Goal: Information Seeking & Learning: Find specific fact

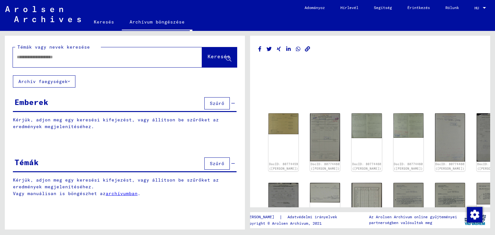
scroll to position [290, 0]
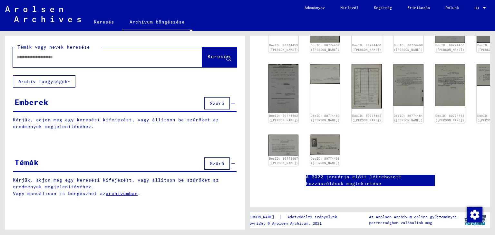
click at [35, 59] on input "text" at bounding box center [102, 57] width 170 height 7
type input "**********"
click at [207, 57] on font "Keresés" at bounding box center [218, 56] width 23 height 6
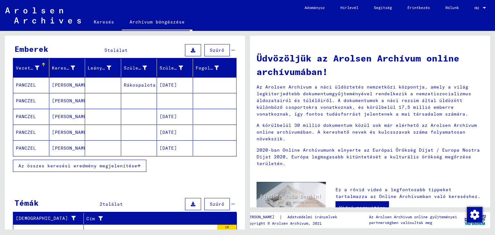
scroll to position [64, 0]
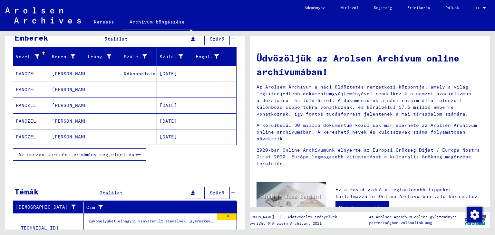
click at [135, 73] on font "Rákospalota" at bounding box center [140, 74] width 32 height 6
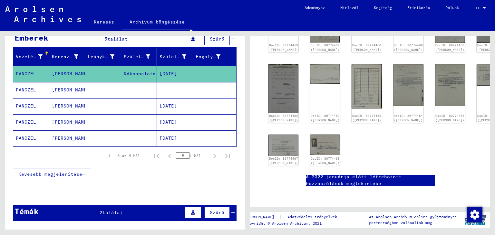
scroll to position [193, 0]
click at [317, 134] on img at bounding box center [325, 145] width 32 height 22
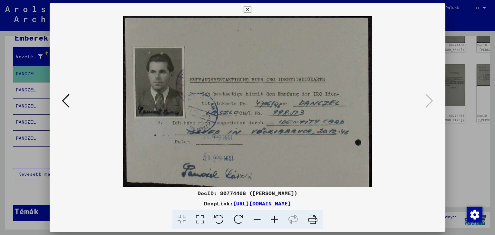
click at [247, 8] on icon at bounding box center [246, 10] width 7 height 8
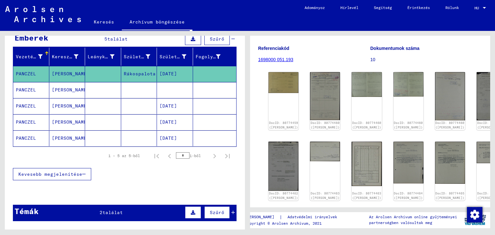
scroll to position [74, 0]
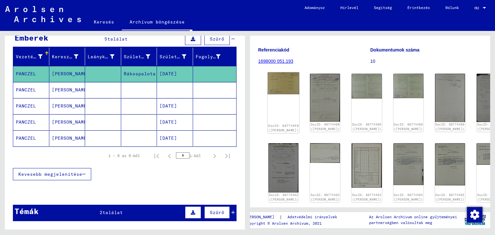
click at [275, 94] on img at bounding box center [284, 83] width 32 height 22
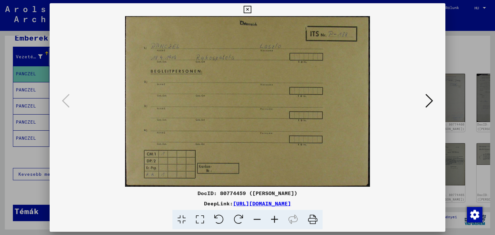
click at [275, 96] on img at bounding box center [247, 101] width 352 height 171
click at [429, 102] on icon at bounding box center [429, 100] width 8 height 15
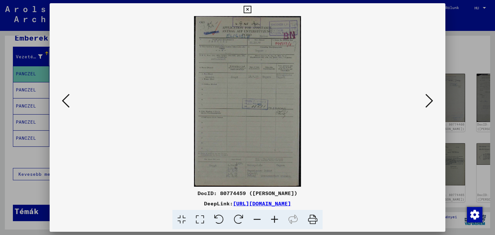
click at [237, 201] on font "[URL][DOMAIN_NAME]" at bounding box center [262, 203] width 58 height 6
click at [246, 9] on icon at bounding box center [246, 10] width 7 height 8
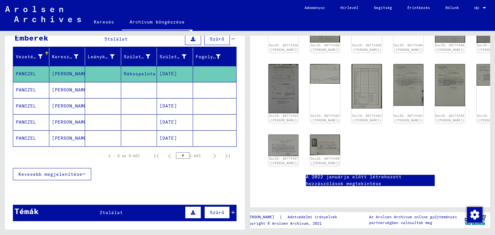
scroll to position [171, 0]
click at [476, 66] on img at bounding box center [492, 73] width 32 height 23
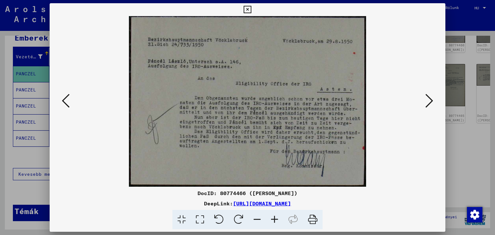
click at [65, 96] on icon at bounding box center [66, 100] width 8 height 15
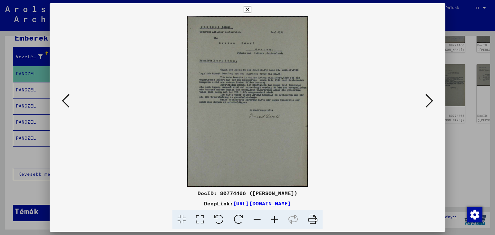
click at [72, 102] on img at bounding box center [247, 101] width 352 height 171
click at [67, 100] on icon at bounding box center [66, 100] width 8 height 15
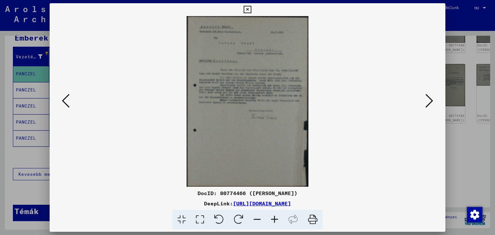
click at [273, 218] on icon at bounding box center [274, 220] width 17 height 20
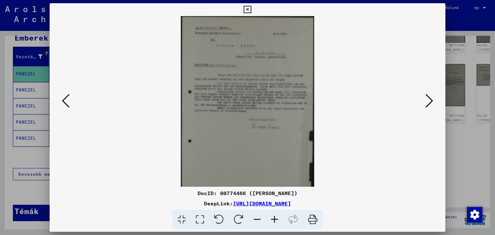
click at [273, 218] on icon at bounding box center [274, 220] width 17 height 20
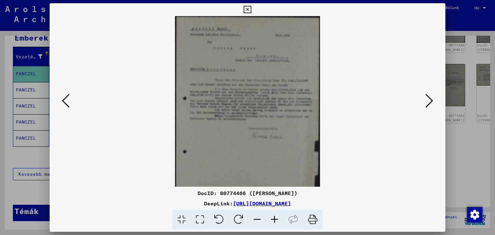
click at [273, 218] on icon at bounding box center [274, 220] width 17 height 20
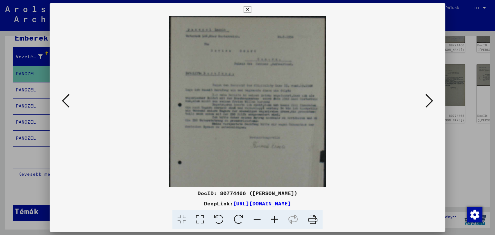
click at [273, 217] on icon at bounding box center [274, 220] width 17 height 20
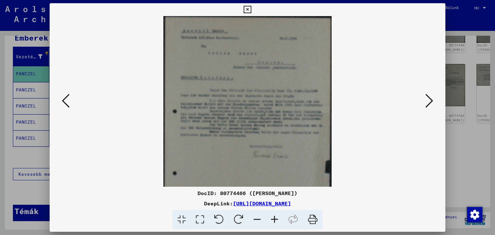
click at [273, 217] on icon at bounding box center [274, 220] width 17 height 20
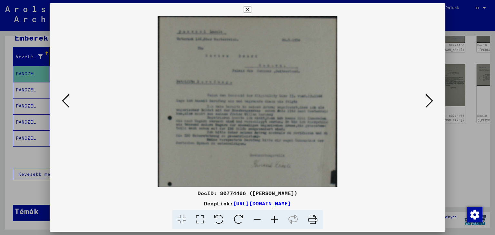
click at [63, 102] on icon at bounding box center [66, 100] width 8 height 15
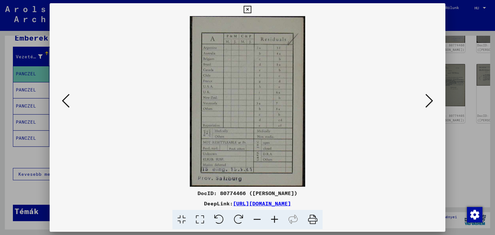
click at [63, 102] on icon at bounding box center [66, 100] width 8 height 15
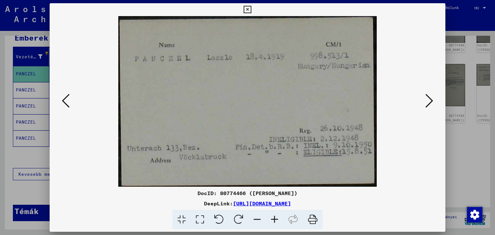
click at [63, 102] on icon at bounding box center [66, 100] width 8 height 15
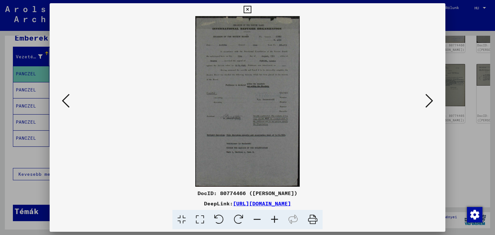
click at [63, 102] on icon at bounding box center [66, 100] width 8 height 15
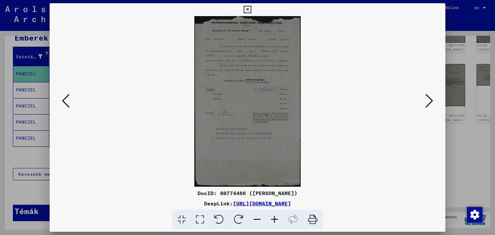
click at [63, 102] on icon at bounding box center [66, 100] width 8 height 15
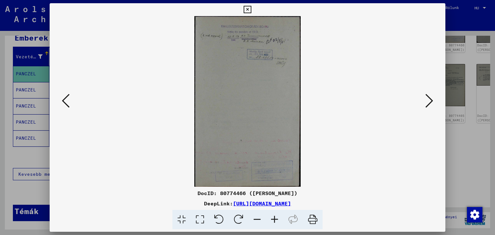
click at [63, 102] on icon at bounding box center [66, 100] width 8 height 15
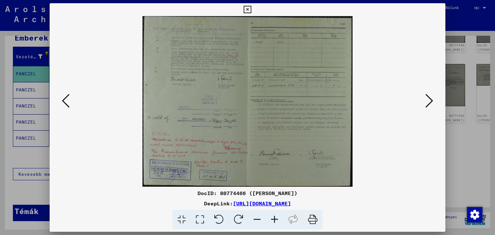
click at [63, 102] on icon at bounding box center [66, 100] width 8 height 15
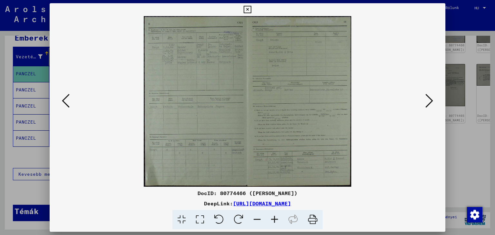
click at [63, 102] on icon at bounding box center [66, 100] width 8 height 15
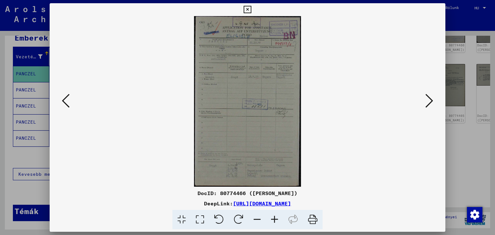
click at [63, 102] on icon at bounding box center [66, 100] width 8 height 15
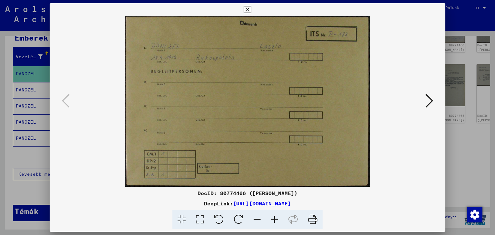
click at [248, 10] on icon at bounding box center [246, 10] width 7 height 8
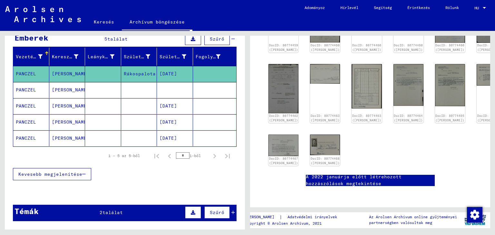
scroll to position [235, 0]
click at [310, 134] on img at bounding box center [325, 145] width 32 height 22
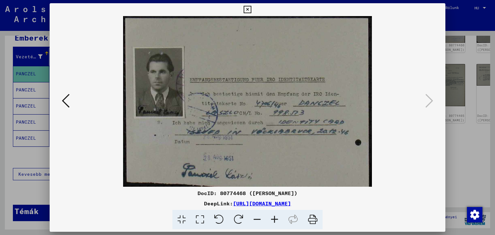
click at [247, 11] on icon at bounding box center [246, 10] width 7 height 8
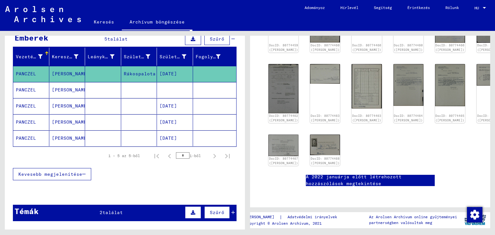
click at [23, 85] on mat-cell "PANCZEL" at bounding box center [31, 90] width 36 height 16
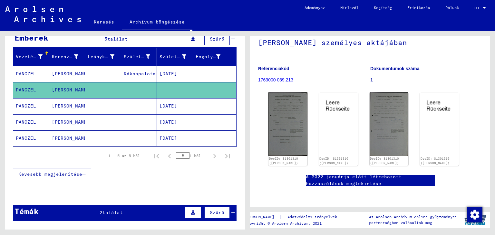
scroll to position [97, 0]
click at [281, 91] on img at bounding box center [287, 124] width 41 height 67
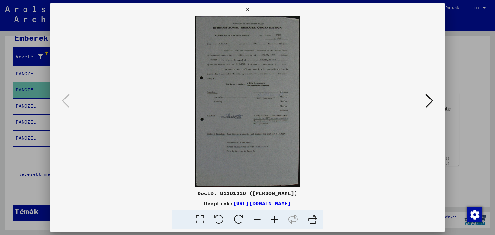
click at [423, 99] on img at bounding box center [247, 101] width 352 height 171
click at [429, 103] on icon at bounding box center [429, 100] width 8 height 15
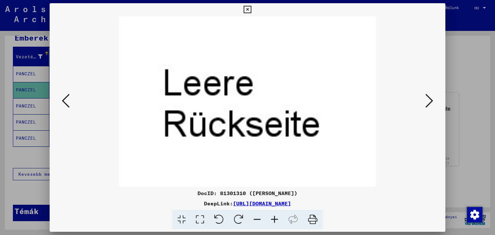
click at [429, 103] on icon at bounding box center [429, 100] width 8 height 15
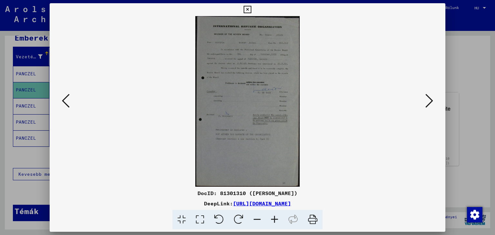
click at [64, 96] on icon at bounding box center [66, 100] width 8 height 15
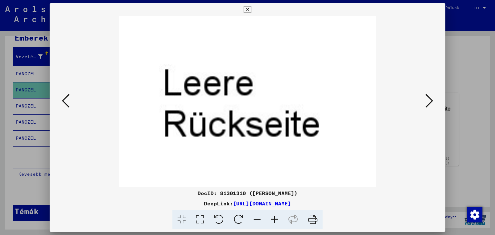
click at [255, 218] on icon at bounding box center [256, 220] width 17 height 20
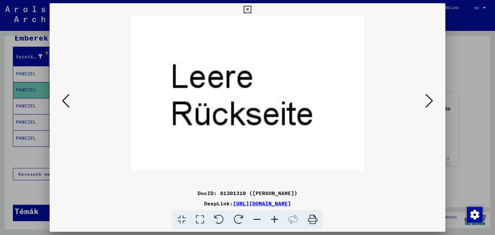
click at [255, 218] on icon at bounding box center [256, 220] width 17 height 20
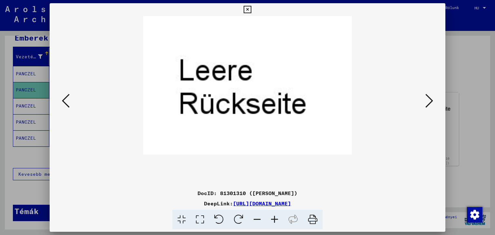
click at [255, 218] on icon at bounding box center [256, 220] width 17 height 20
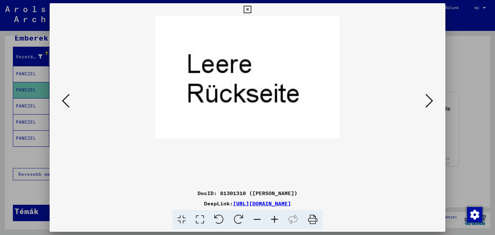
click at [255, 218] on icon at bounding box center [256, 220] width 17 height 20
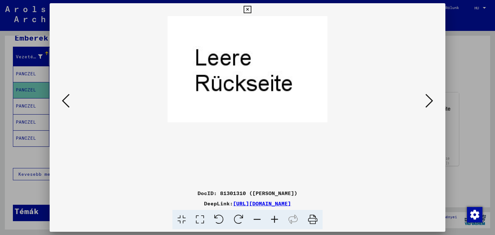
click at [255, 218] on icon at bounding box center [256, 220] width 17 height 20
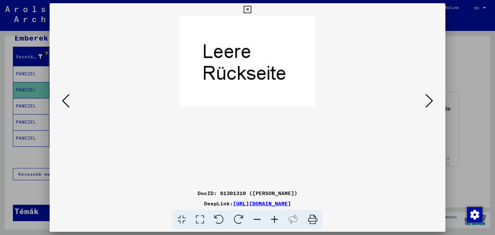
click at [255, 218] on icon at bounding box center [256, 220] width 17 height 20
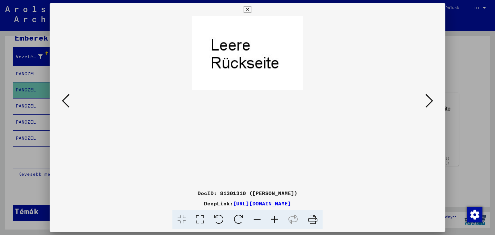
click at [255, 218] on icon at bounding box center [256, 220] width 17 height 20
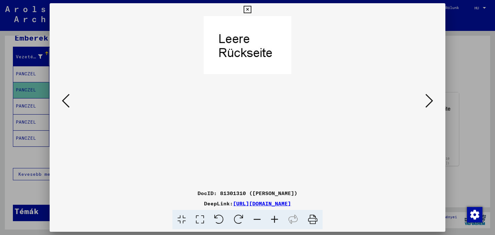
click at [424, 103] on button at bounding box center [429, 101] width 12 height 18
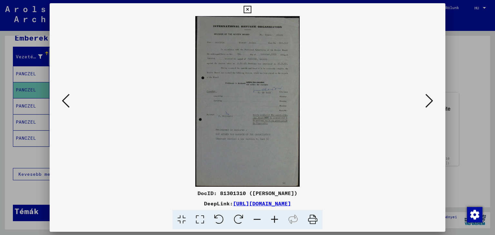
click at [429, 103] on icon at bounding box center [429, 100] width 8 height 15
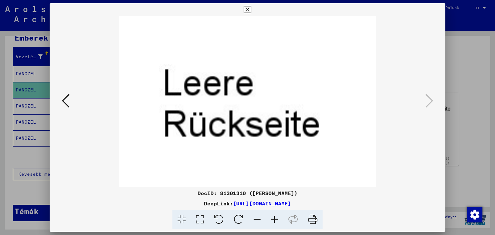
click at [246, 11] on icon at bounding box center [246, 10] width 7 height 8
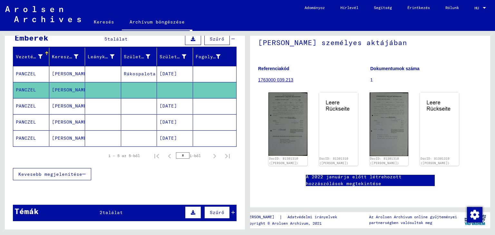
click at [61, 106] on font "[PERSON_NAME]" at bounding box center [71, 106] width 38 height 6
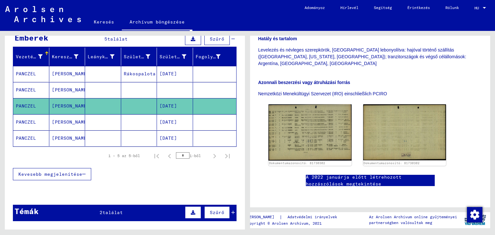
scroll to position [193, 0]
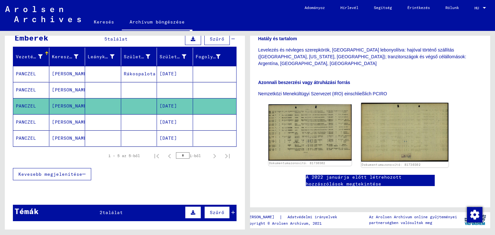
click at [386, 103] on img at bounding box center [404, 132] width 87 height 59
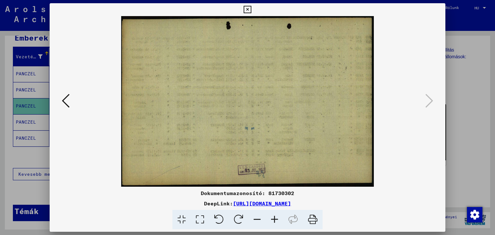
click at [64, 103] on icon at bounding box center [66, 100] width 8 height 15
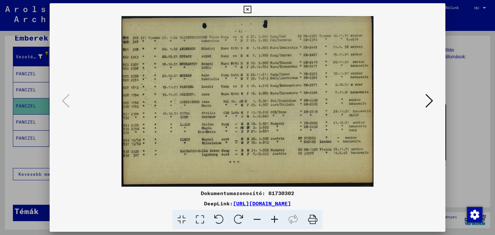
click at [427, 101] on icon at bounding box center [429, 100] width 8 height 15
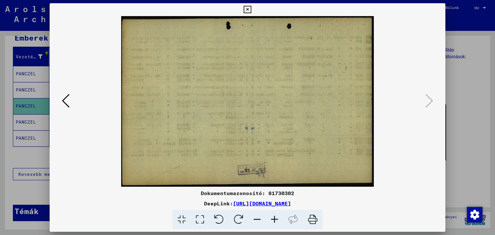
click at [246, 8] on icon at bounding box center [246, 10] width 7 height 8
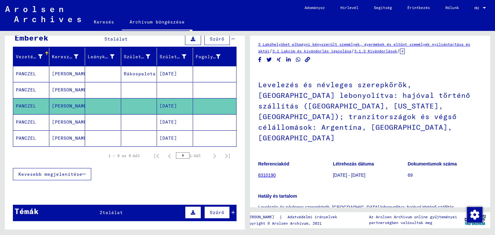
scroll to position [0, 0]
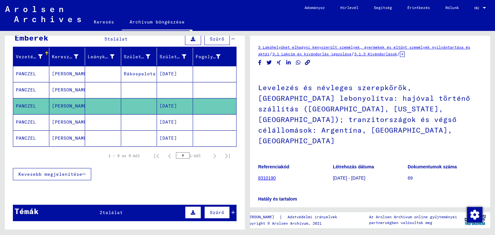
click at [307, 62] on icon "Link másolása" at bounding box center [307, 62] width 5 height 5
click at [307, 62] on share-button at bounding box center [307, 63] width 7 height 8
click at [299, 62] on icon "Megosztás WhatsApp-on" at bounding box center [298, 62] width 7 height 5
click at [56, 121] on font "[PERSON_NAME]" at bounding box center [71, 122] width 38 height 6
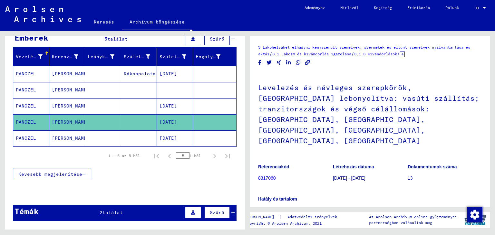
click at [59, 135] on font "[PERSON_NAME]" at bounding box center [71, 138] width 38 height 6
